Goal: Task Accomplishment & Management: Manage account settings

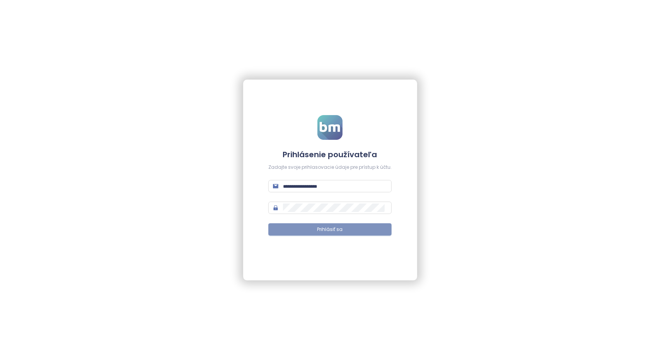
type input "**********"
click at [333, 230] on span "Prihlásiť sa" at bounding box center [330, 229] width 26 height 7
click at [317, 225] on button "Prihlásiť sa" at bounding box center [329, 229] width 123 height 12
